Goal: Task Accomplishment & Management: Use online tool/utility

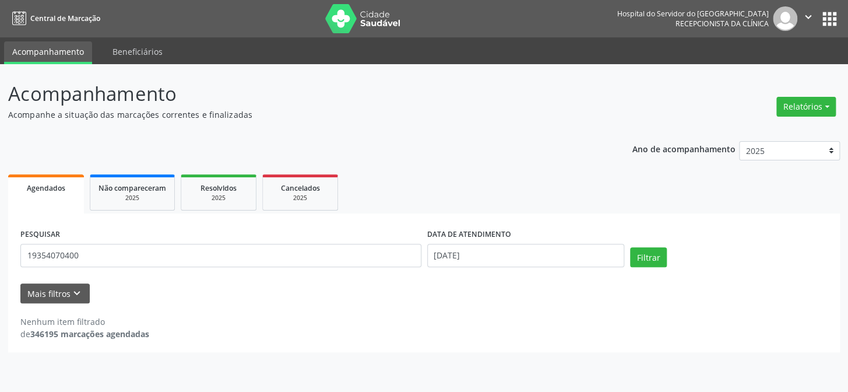
type input "19354070400"
click at [630, 247] on button "Filtrar" at bounding box center [648, 257] width 37 height 20
click at [443, 255] on input "[DATE]" at bounding box center [526, 255] width 198 height 23
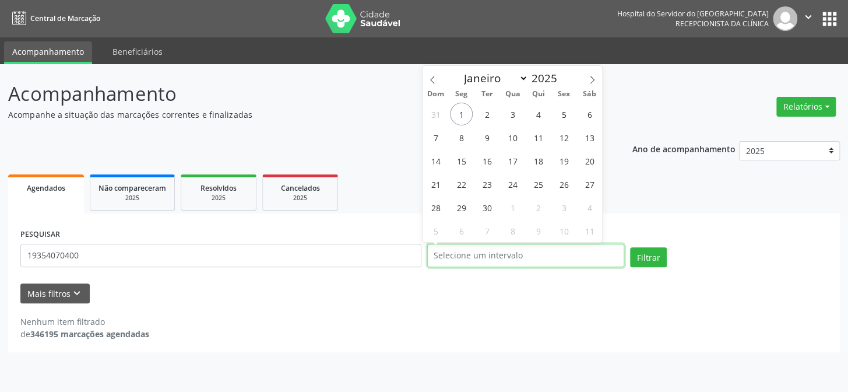
click at [630, 247] on button "Filtrar" at bounding box center [648, 257] width 37 height 20
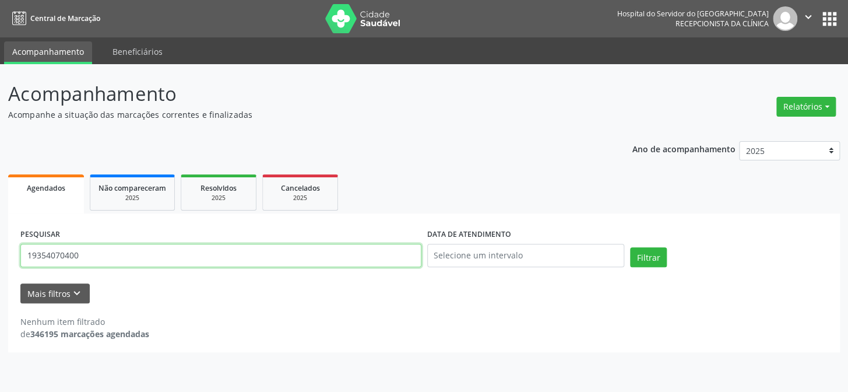
click at [105, 261] on input "19354070400" at bounding box center [220, 255] width 401 height 23
type input "1"
click at [630, 247] on button "Filtrar" at bounding box center [648, 257] width 37 height 20
click at [63, 254] on input "[PERSON_NAME][DEMOGRAPHIC_DATA]" at bounding box center [220, 255] width 401 height 23
type input "[PERSON_NAME]"
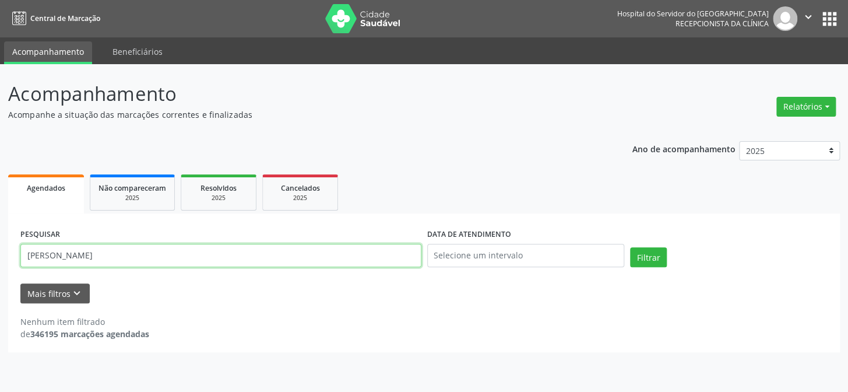
click at [630, 247] on button "Filtrar" at bounding box center [648, 257] width 37 height 20
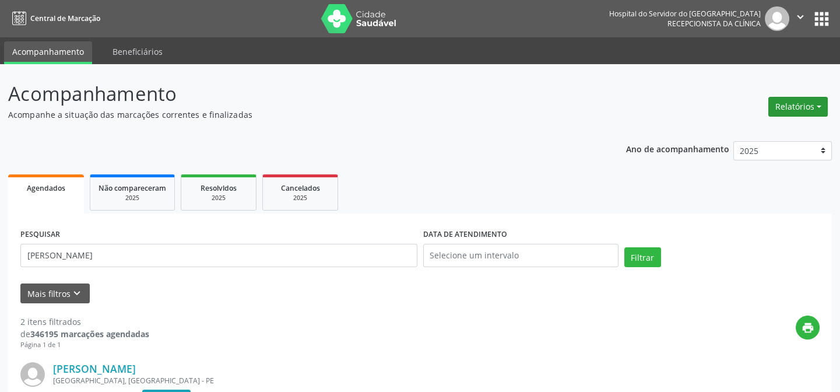
click at [810, 108] on button "Relatórios" at bounding box center [797, 107] width 59 height 20
click at [779, 128] on link "Agendamentos" at bounding box center [764, 131] width 125 height 16
select select "8"
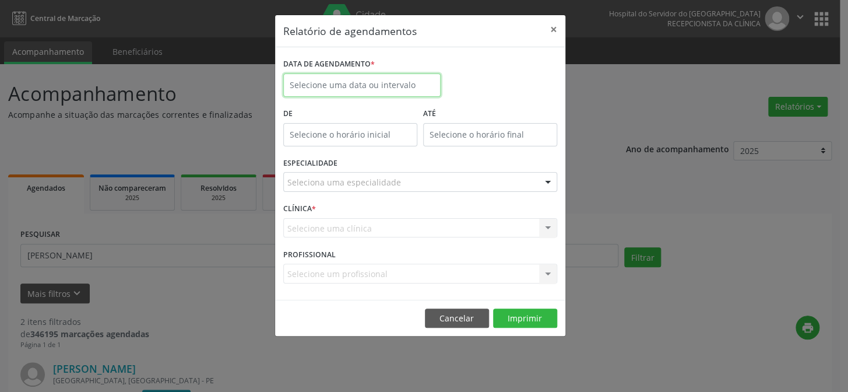
click at [353, 79] on input "text" at bounding box center [361, 84] width 157 height 23
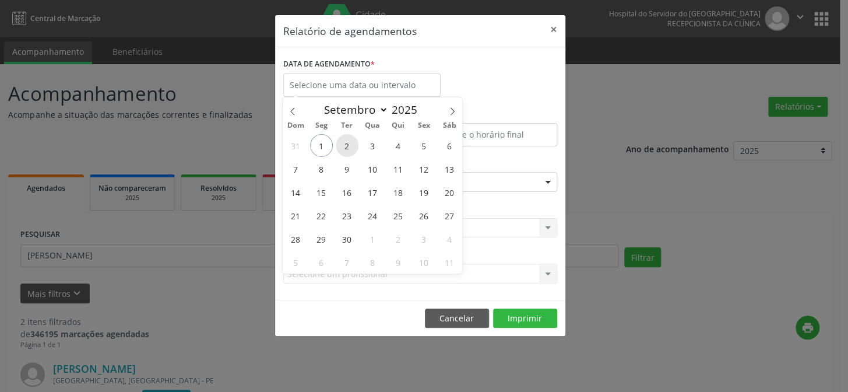
click at [350, 147] on span "2" at bounding box center [347, 145] width 23 height 23
type input "[DATE]"
click at [350, 147] on span "2" at bounding box center [347, 145] width 23 height 23
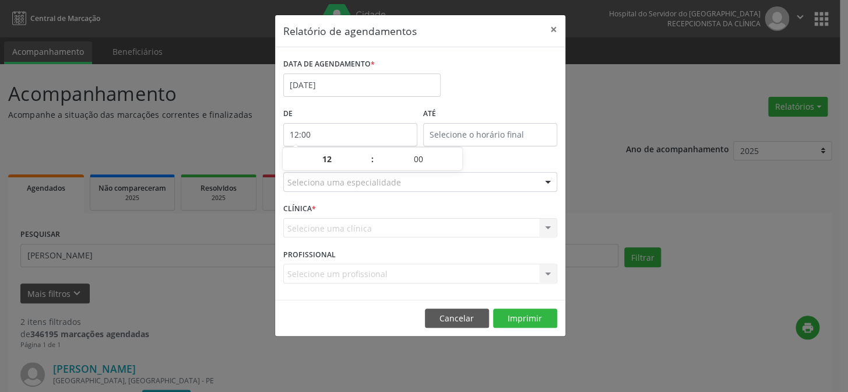
click at [348, 132] on input "12:00" at bounding box center [350, 134] width 134 height 23
click at [365, 164] on span at bounding box center [366, 165] width 8 height 12
type input "11:00"
type input "11"
click at [365, 164] on span at bounding box center [366, 165] width 8 height 12
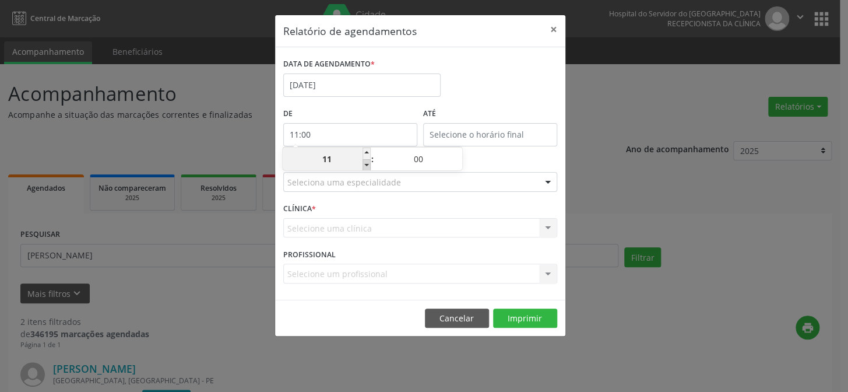
type input "10:00"
type input "10"
click at [365, 164] on span at bounding box center [366, 165] width 8 height 12
type input "09:00"
type input "09"
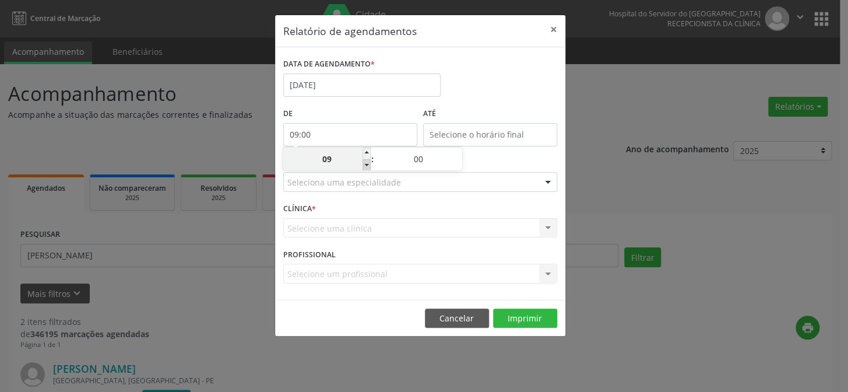
click at [365, 164] on span at bounding box center [366, 165] width 8 height 12
type input "08:00"
type input "08"
click at [365, 164] on span at bounding box center [366, 165] width 8 height 12
type input "07:00"
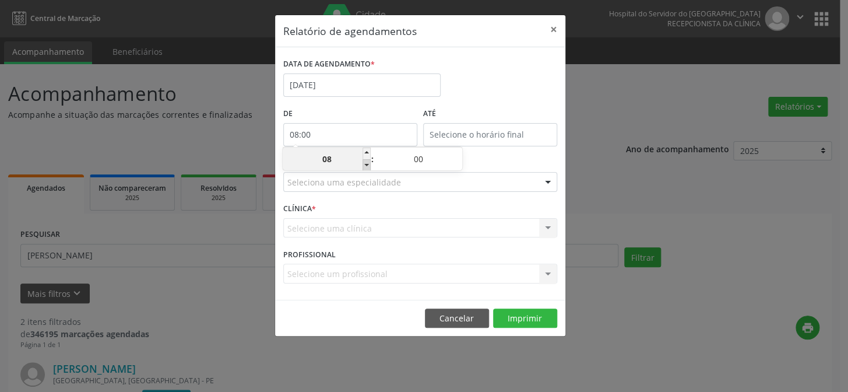
type input "07"
click at [450, 135] on input "12:00" at bounding box center [490, 134] width 134 height 23
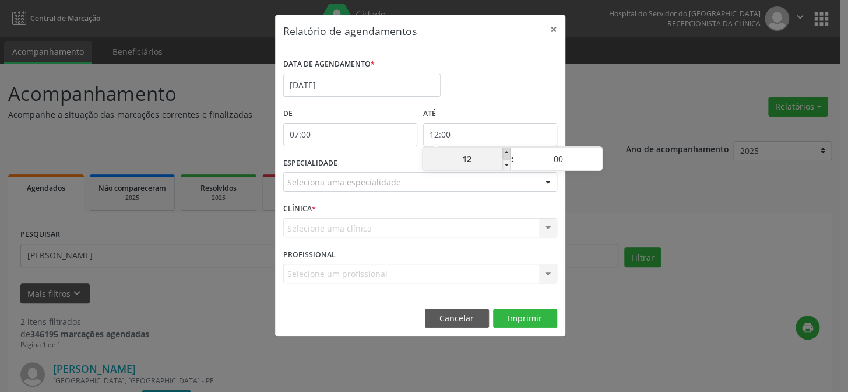
click at [504, 154] on span at bounding box center [506, 153] width 8 height 12
type input "13:00"
type input "13"
click at [505, 152] on span at bounding box center [506, 153] width 8 height 12
type input "14:00"
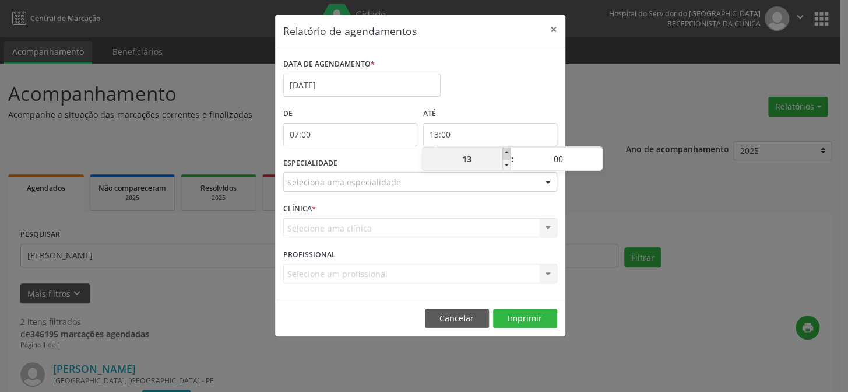
type input "14"
click at [505, 152] on span at bounding box center [506, 153] width 8 height 12
type input "15:00"
type input "15"
click at [505, 152] on span at bounding box center [506, 153] width 8 height 12
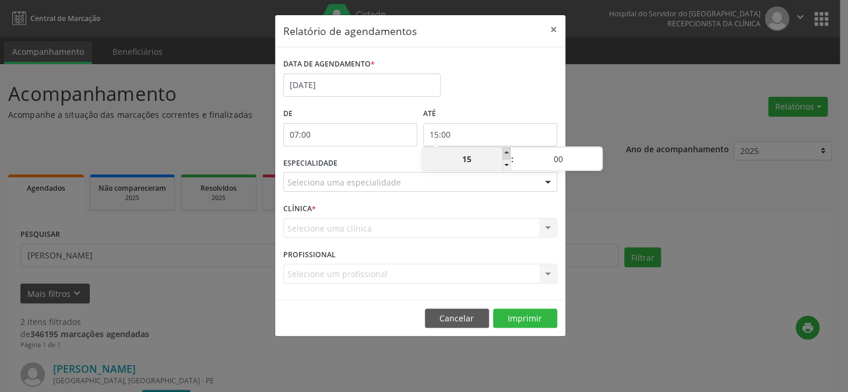
type input "16:00"
type input "16"
click at [505, 152] on span at bounding box center [506, 153] width 8 height 12
type input "17:00"
type input "17"
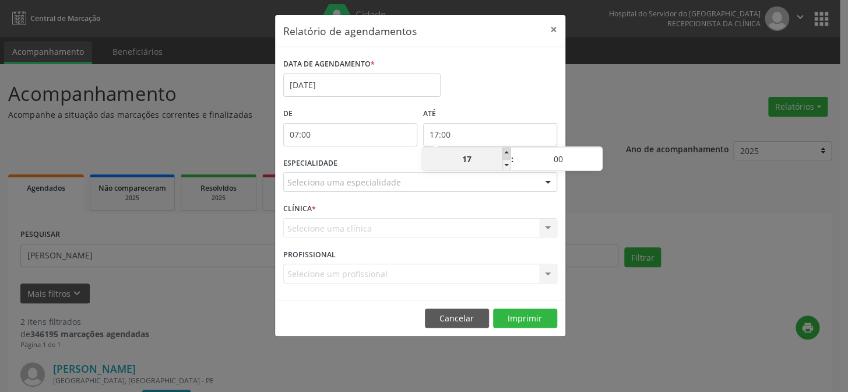
click at [505, 152] on span at bounding box center [506, 153] width 8 height 12
type input "18:00"
type input "18"
click at [505, 152] on span at bounding box center [506, 153] width 8 height 12
type input "19:00"
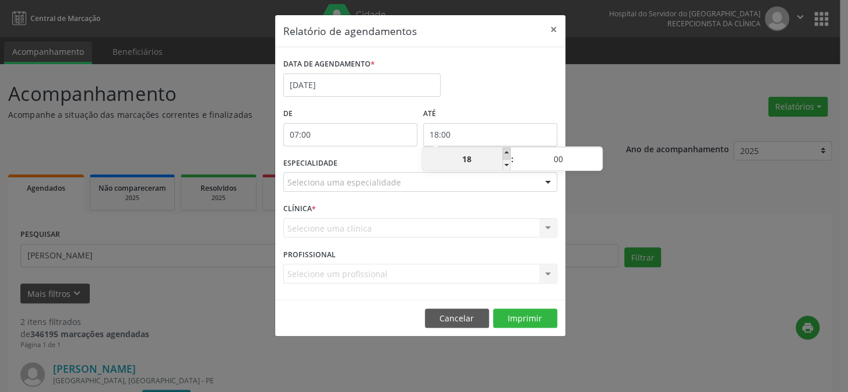
type input "19"
click at [505, 152] on span at bounding box center [506, 153] width 8 height 12
type input "20:00"
type input "20"
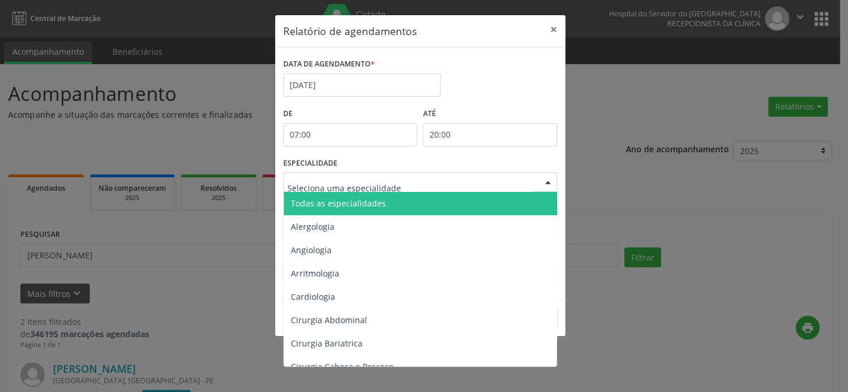
click at [546, 181] on div at bounding box center [547, 182] width 17 height 20
click at [494, 204] on span "Todas as especialidades" at bounding box center [421, 203] width 274 height 23
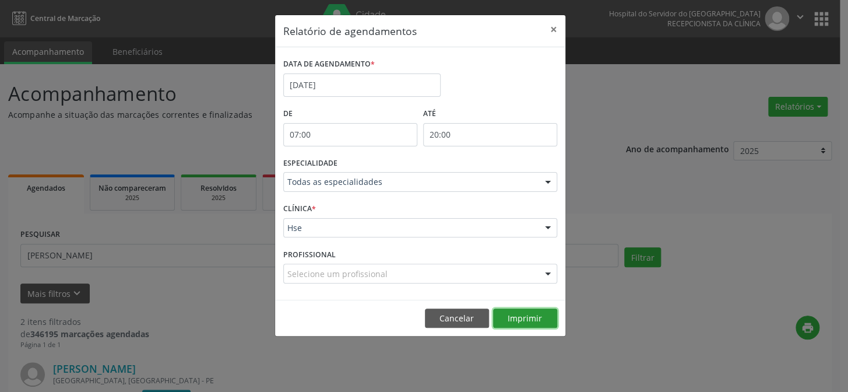
click at [538, 318] on button "Imprimir" at bounding box center [525, 318] width 64 height 20
click at [552, 24] on button "×" at bounding box center [553, 29] width 23 height 29
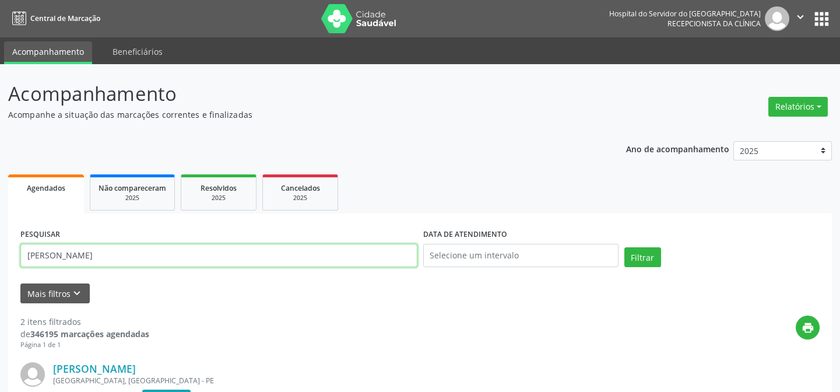
click at [125, 250] on input "[PERSON_NAME]" at bounding box center [218, 255] width 397 height 23
type input "i"
type input "[PERSON_NAME]"
click at [624, 247] on button "Filtrar" at bounding box center [642, 257] width 37 height 20
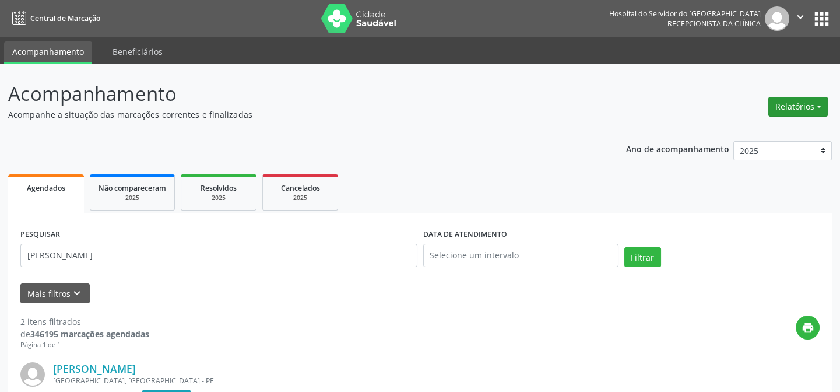
click at [799, 108] on button "Relatórios" at bounding box center [797, 107] width 59 height 20
click at [758, 132] on link "Agendamentos" at bounding box center [764, 131] width 125 height 16
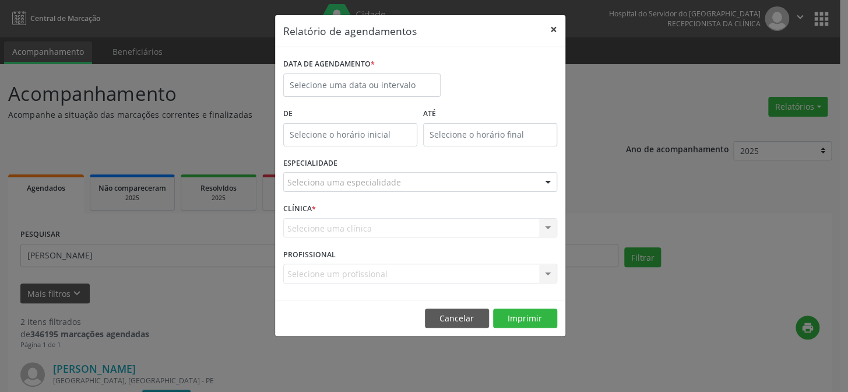
click at [554, 28] on button "×" at bounding box center [553, 29] width 23 height 29
